Goal: Consume media (video, audio): Consume media (video, audio)

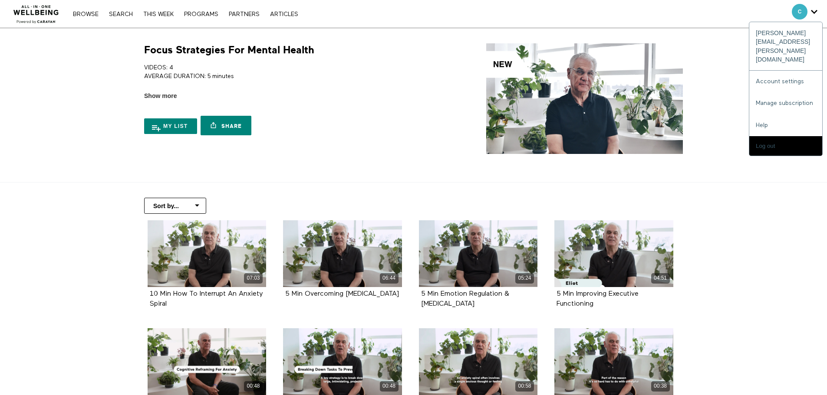
click at [809, 10] on div "C" at bounding box center [805, 12] width 26 height 16
click at [814, 8] on icon "Secondary" at bounding box center [814, 11] width 7 height 13
click at [817, 10] on icon "Secondary" at bounding box center [814, 11] width 7 height 13
click at [809, 17] on div "C" at bounding box center [805, 12] width 26 height 16
click at [808, 6] on div "C" at bounding box center [805, 12] width 26 height 16
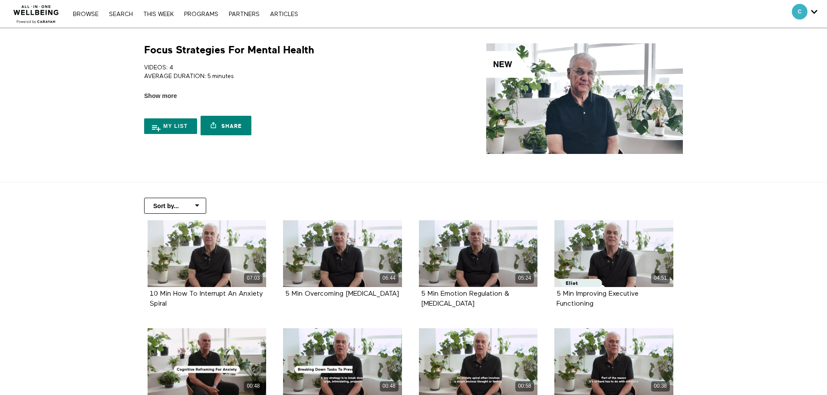
click at [778, 96] on section "Focus Strategies For Mental Health VIDEOS: 4 AVERAGE DURATION: 5 minutes CLEARE…" at bounding box center [413, 105] width 827 height 155
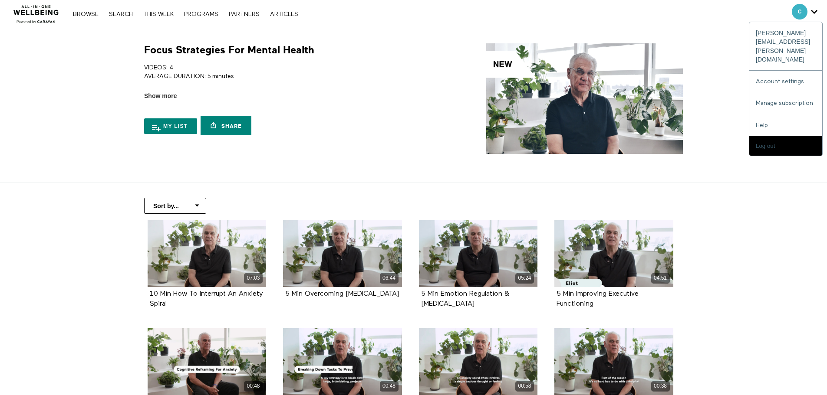
click at [807, 7] on div "C" at bounding box center [805, 12] width 26 height 16
click at [814, 10] on icon "Secondary" at bounding box center [814, 11] width 7 height 13
click at [797, 11] on span "Secondary" at bounding box center [800, 12] width 16 height 16
click at [795, 10] on span "Secondary" at bounding box center [800, 12] width 16 height 16
click at [816, 10] on icon "Secondary" at bounding box center [814, 11] width 7 height 13
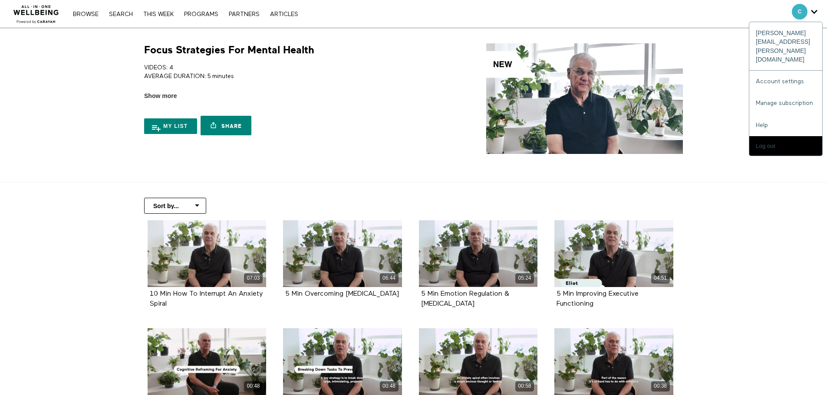
click at [804, 9] on span "Secondary" at bounding box center [800, 12] width 16 height 16
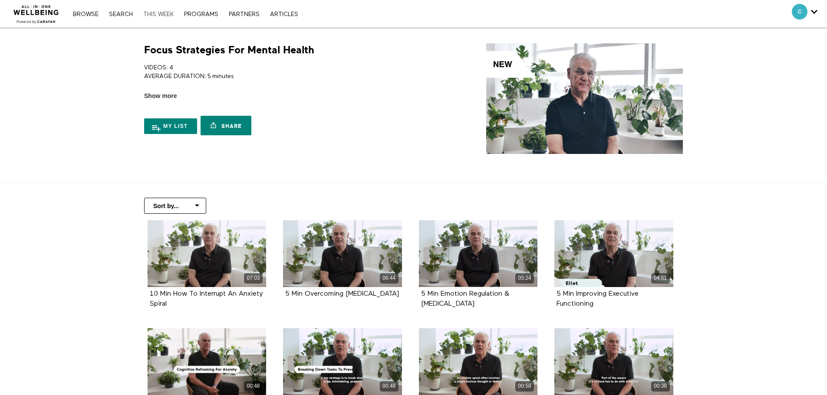
click at [163, 12] on link "THIS WEEK" at bounding box center [158, 14] width 39 height 6
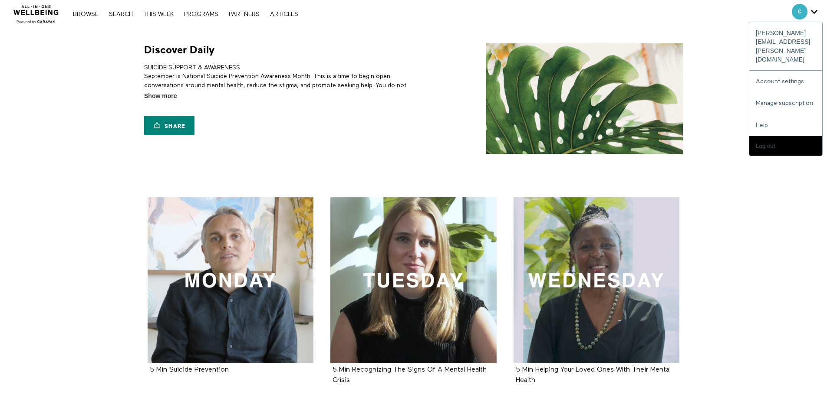
click at [814, 11] on icon "Secondary" at bounding box center [814, 11] width 7 height 13
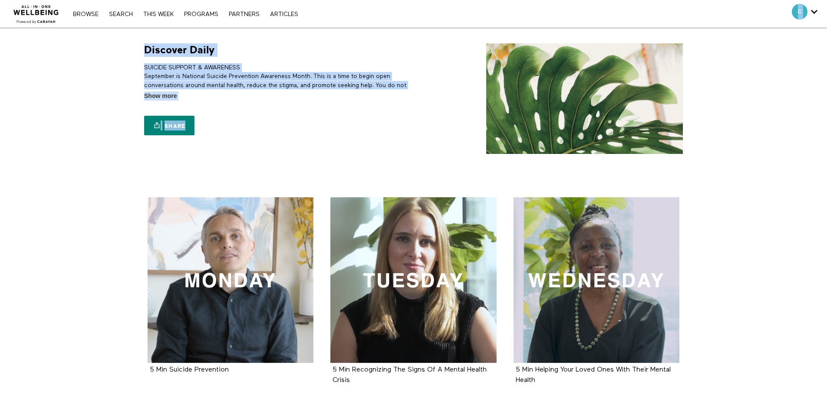
drag, startPoint x: 801, startPoint y: 21, endPoint x: 799, endPoint y: 30, distance: 9.7
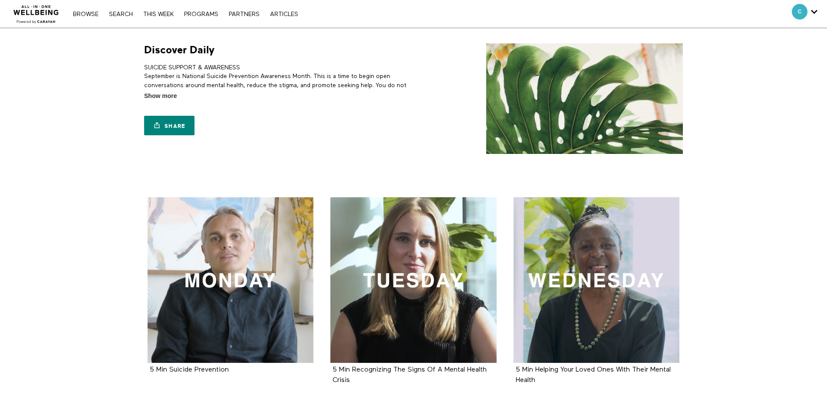
click at [793, 52] on section "Discover Daily SUICIDE SUPPORT & AWARENESS September is National Suicide Preven…" at bounding box center [413, 105] width 827 height 154
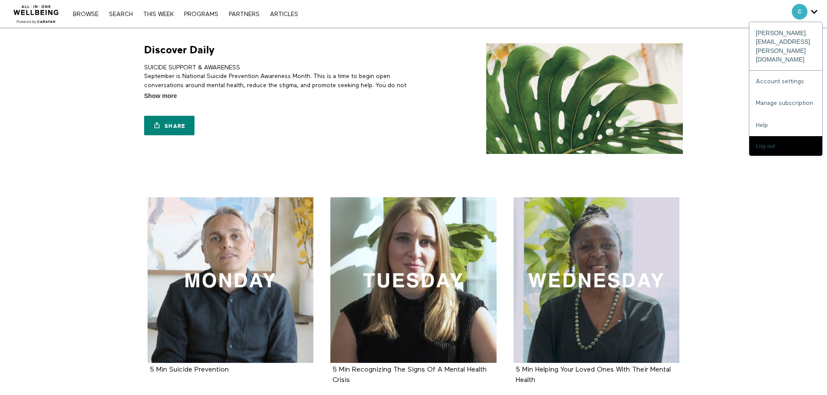
click at [810, 10] on div "C" at bounding box center [805, 12] width 26 height 16
click at [809, 10] on div "C" at bounding box center [805, 12] width 26 height 16
click at [801, 10] on span "Secondary" at bounding box center [800, 12] width 16 height 16
click at [817, 10] on icon "Secondary" at bounding box center [814, 11] width 7 height 13
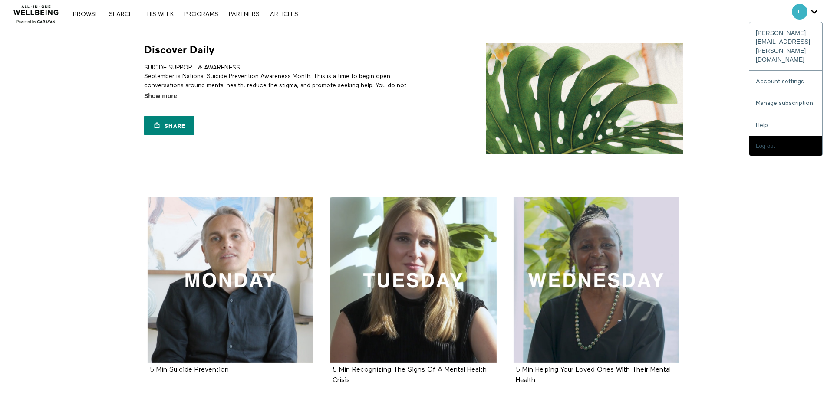
click at [814, 10] on icon "Secondary" at bounding box center [814, 11] width 7 height 13
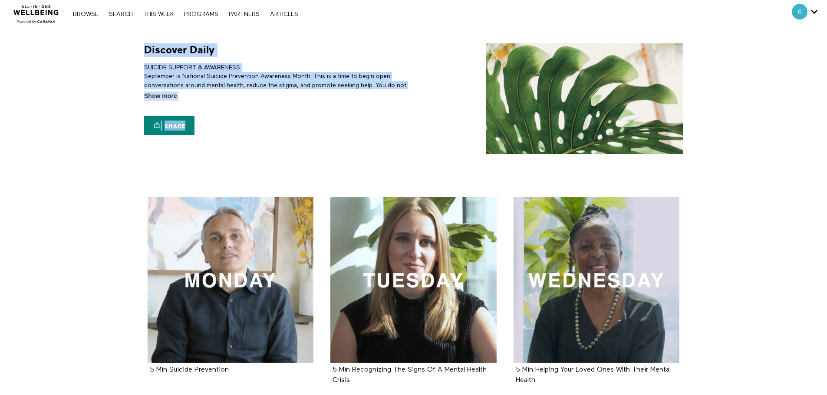
drag, startPoint x: 807, startPoint y: 12, endPoint x: 790, endPoint y: 36, distance: 29.3
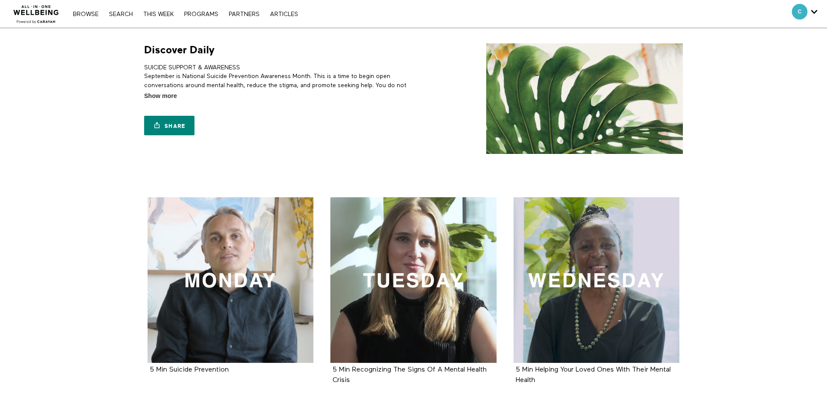
drag, startPoint x: 796, startPoint y: 25, endPoint x: 794, endPoint y: 33, distance: 8.5
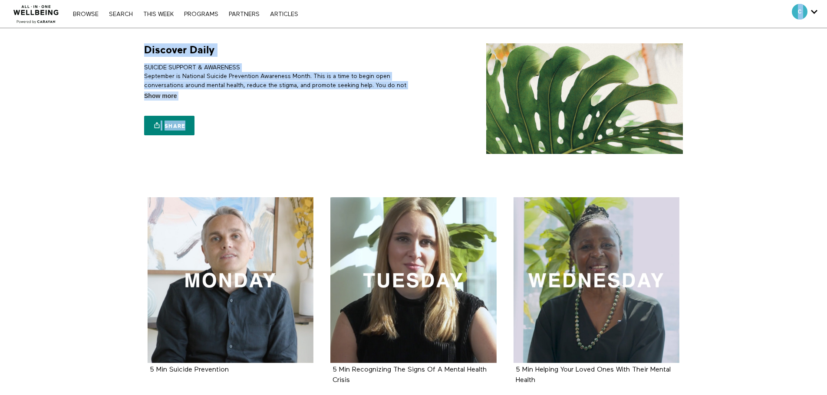
click at [790, 40] on section "Discover Daily SUICIDE SUPPORT & AWARENESS September is National Suicide Preven…" at bounding box center [413, 105] width 827 height 154
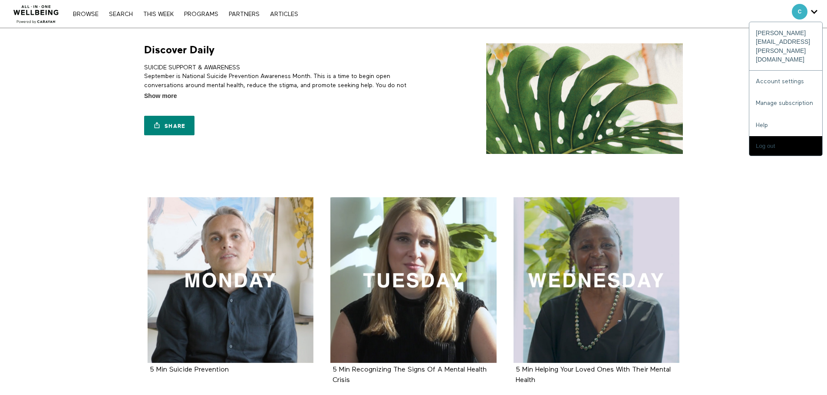
click at [813, 11] on icon "Secondary" at bounding box center [814, 11] width 7 height 13
click at [767, 136] on input "Log out" at bounding box center [785, 146] width 73 height 20
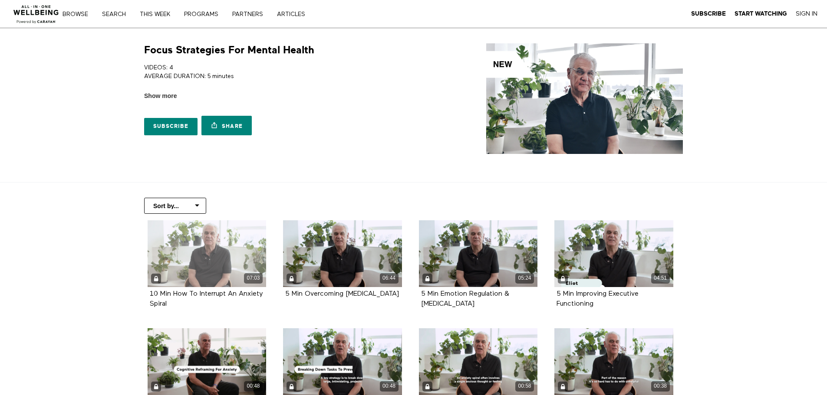
click at [197, 274] on div "07:03" at bounding box center [207, 278] width 119 height 10
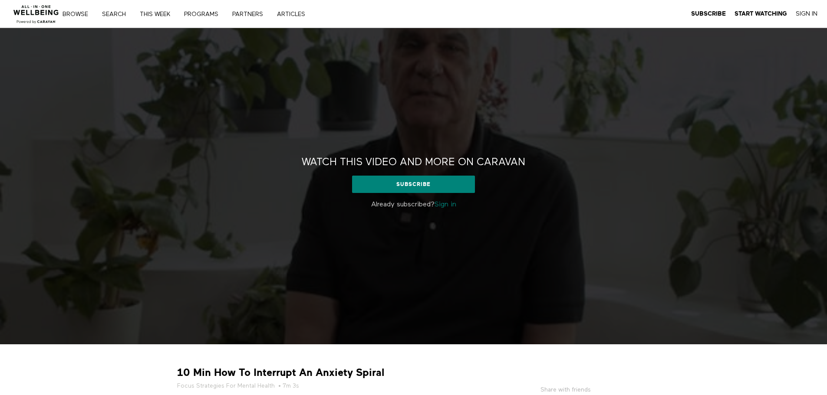
click at [443, 205] on link "Sign in" at bounding box center [446, 204] width 22 height 7
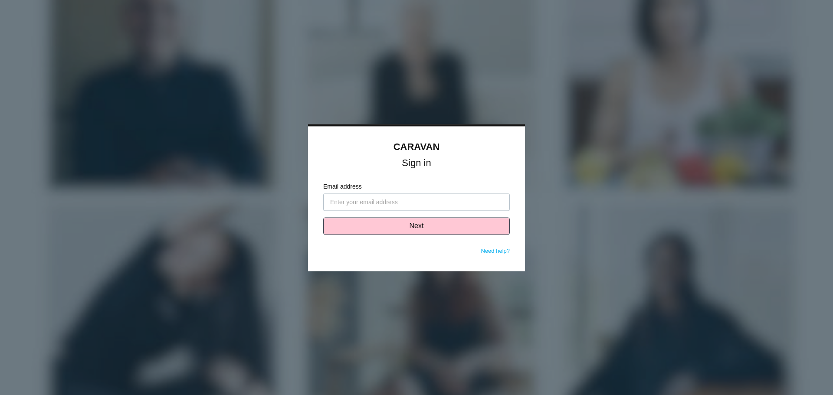
click at [427, 209] on input "Email address" at bounding box center [416, 202] width 187 height 17
type input "[EMAIL_ADDRESS][PERSON_NAME][DOMAIN_NAME]"
click at [417, 222] on button "Next" at bounding box center [416, 225] width 187 height 17
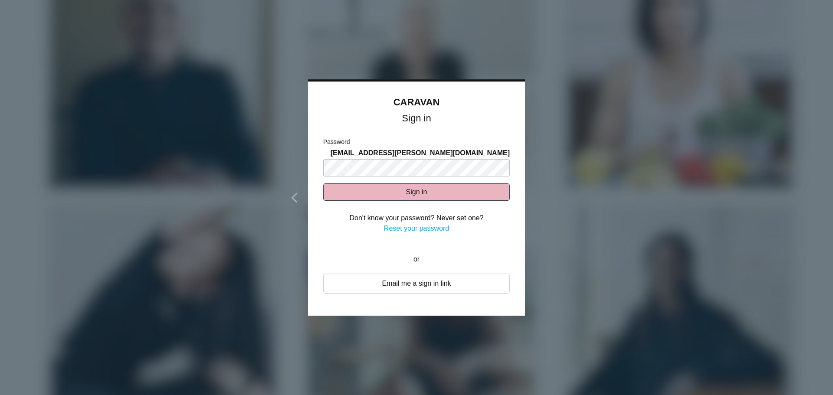
click at [339, 184] on button "Sign in" at bounding box center [416, 192] width 187 height 17
